Goal: Find specific page/section: Find specific page/section

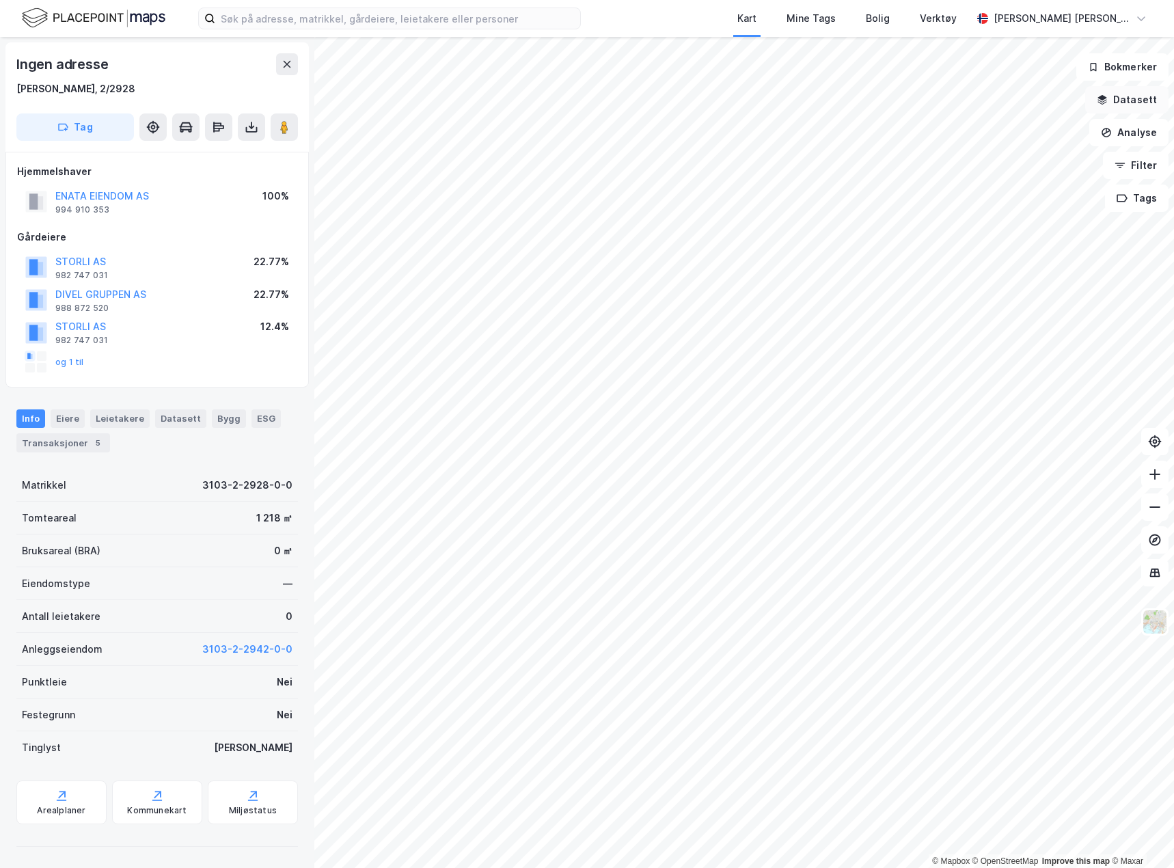
click at [1142, 99] on button "Datasett" at bounding box center [1127, 99] width 83 height 27
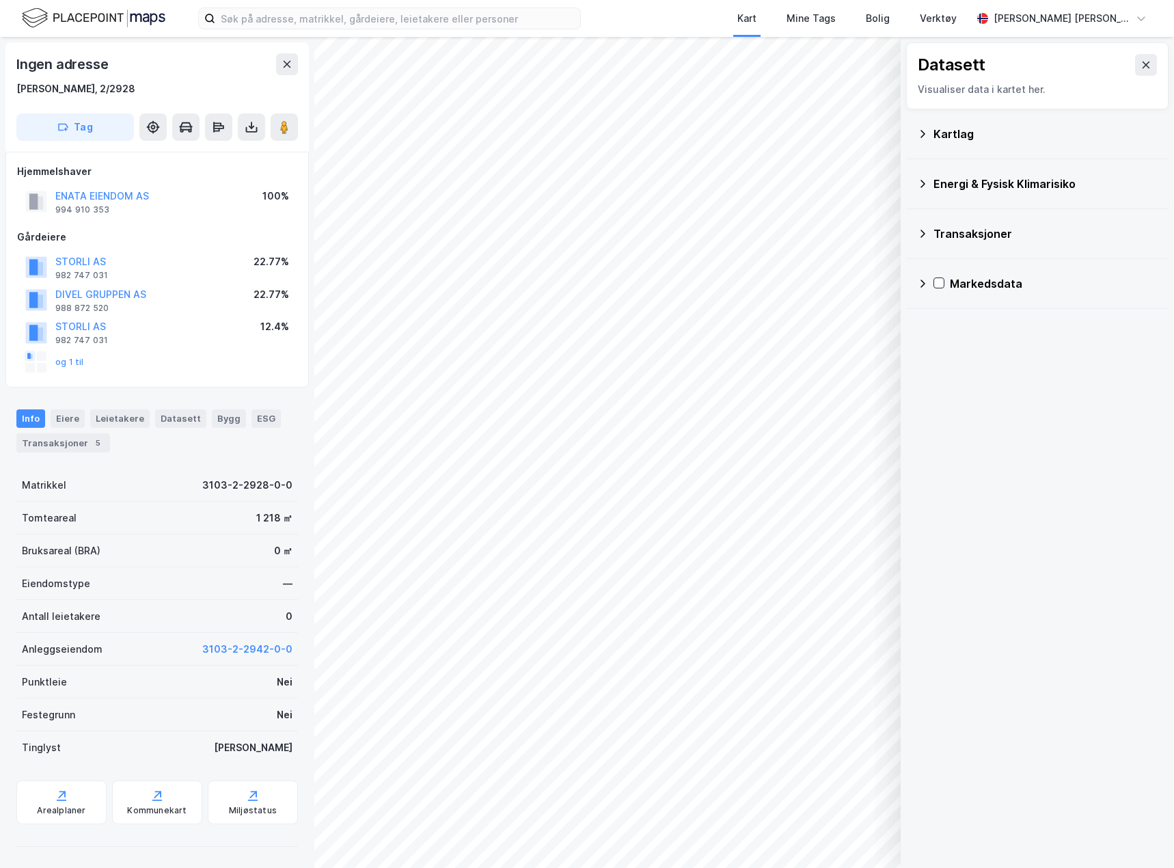
click at [967, 135] on div "Kartlag" at bounding box center [1046, 134] width 224 height 16
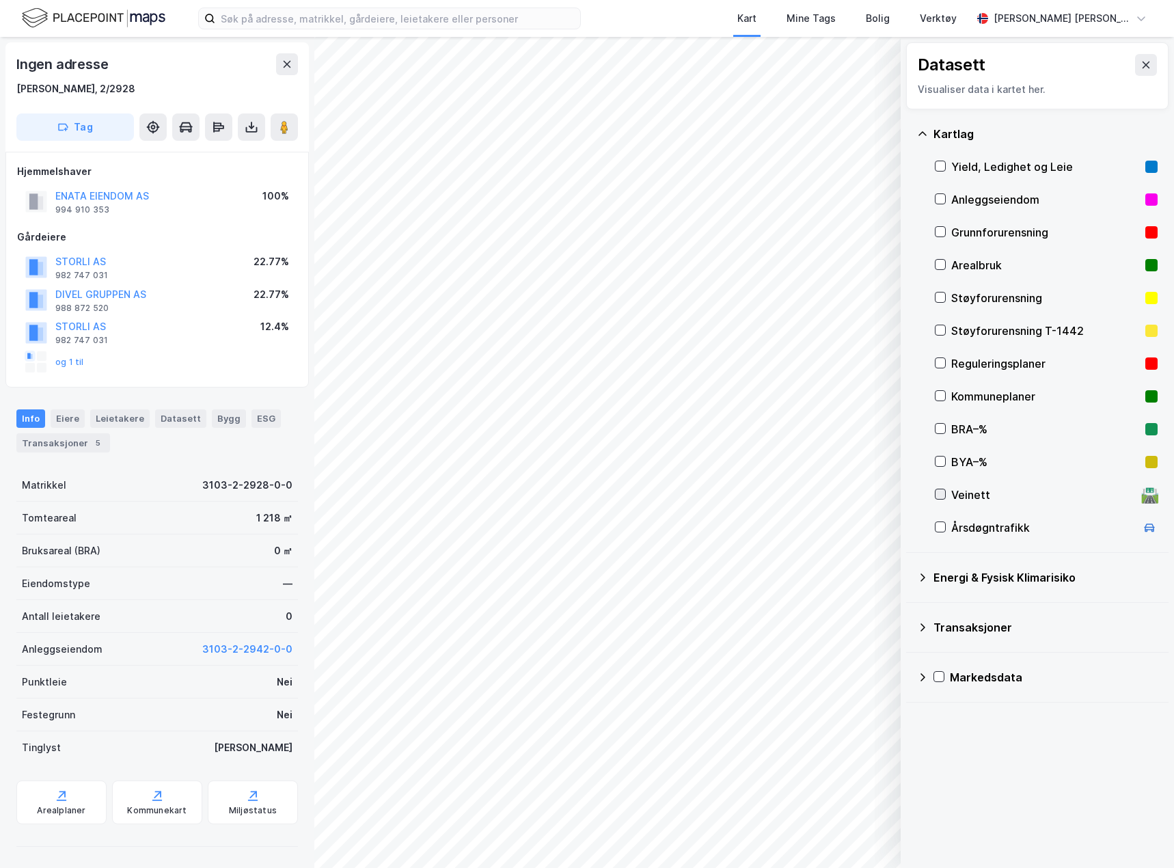
click at [941, 493] on icon at bounding box center [941, 494] width 10 height 10
